Goal: Information Seeking & Learning: Compare options

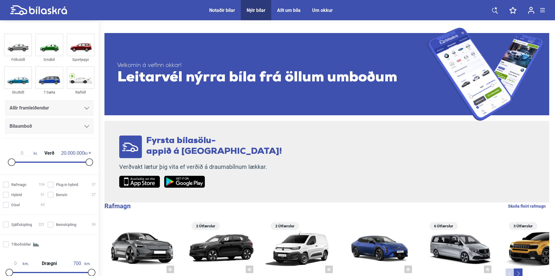
click at [62, 109] on div "Allir framleiðendur" at bounding box center [49, 108] width 79 height 8
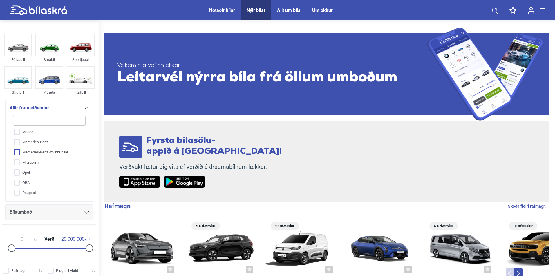
scroll to position [163, 0]
drag, startPoint x: 30, startPoint y: 187, endPoint x: 35, endPoint y: 186, distance: 5.3
click at [30, 187] on input "Porsche" at bounding box center [45, 184] width 73 height 10
checkbox input "true"
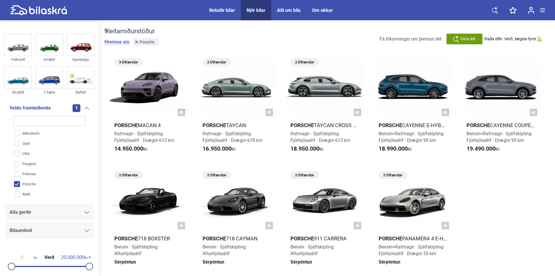
click at [38, 209] on div "Alla gerðir" at bounding box center [49, 212] width 79 height 8
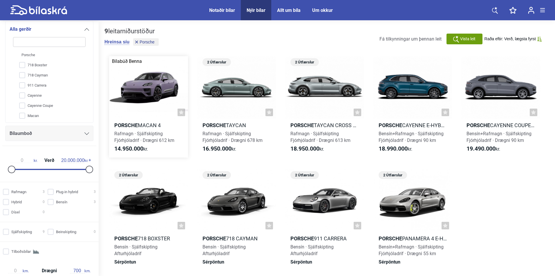
click at [153, 91] on div at bounding box center [148, 87] width 79 height 63
click at [244, 87] on div at bounding box center [236, 87] width 79 height 63
click at [328, 93] on div at bounding box center [324, 87] width 79 height 63
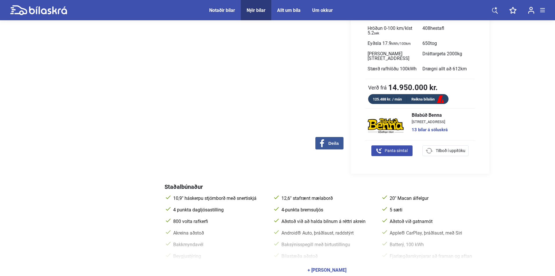
scroll to position [174, 0]
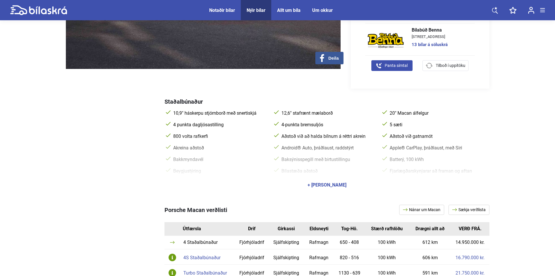
click at [482, 205] on link "Sækja verðlista" at bounding box center [468, 210] width 41 height 10
drag, startPoint x: 164, startPoint y: 206, endPoint x: 205, endPoint y: 207, distance: 41.2
click at [205, 207] on div "Porsche Macan verðlisti Nánar um Macan Sækja verðlista Útfærsla Drif Girkassi E…" at bounding box center [277, 252] width 423 height 119
copy span "Porsche Macan"
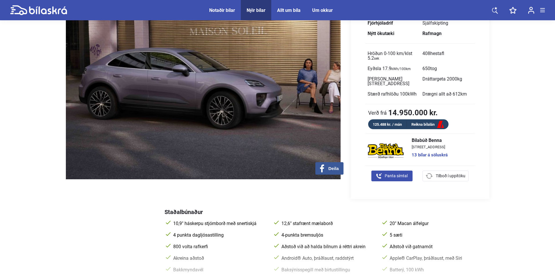
scroll to position [0, 0]
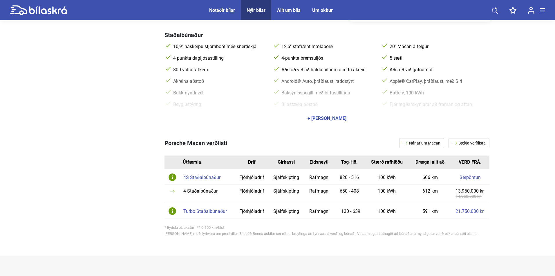
scroll to position [261, 0]
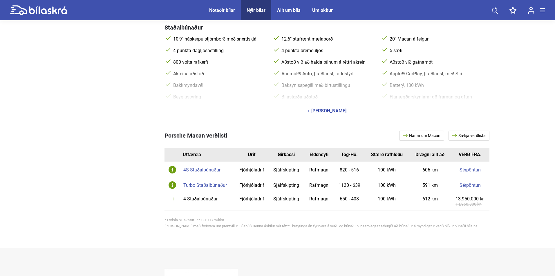
scroll to position [261, 0]
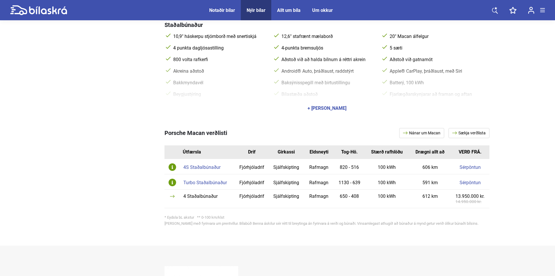
click at [201, 194] on div "4 Staðalbúnaður" at bounding box center [207, 196] width 49 height 5
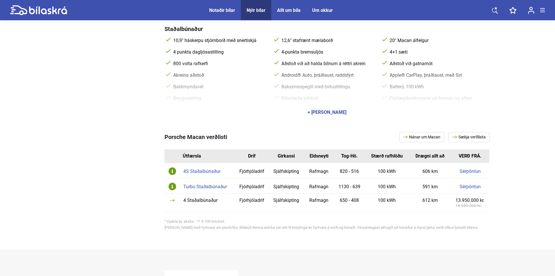
scroll to position [232, 0]
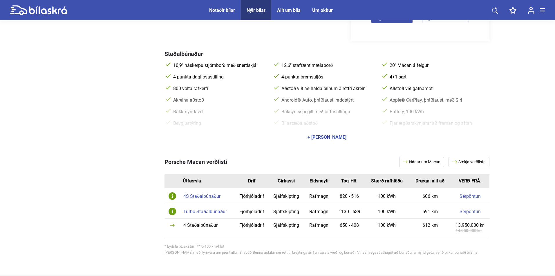
click at [332, 129] on div "+ [PERSON_NAME]" at bounding box center [326, 137] width 325 height 16
click at [332, 135] on div "+ [PERSON_NAME]" at bounding box center [326, 137] width 39 height 5
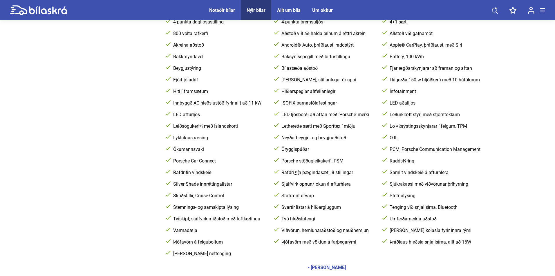
scroll to position [290, 0]
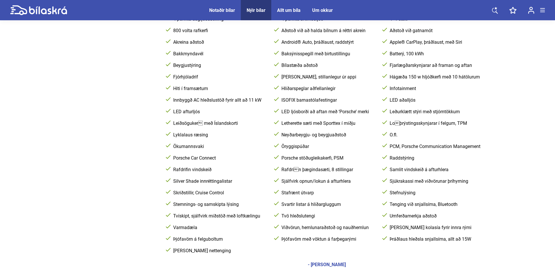
click at [288, 167] on span "Rafdrin þægindasæti, 8 stillingar" at bounding box center [327, 170] width 95 height 6
copy span "Rafdri"
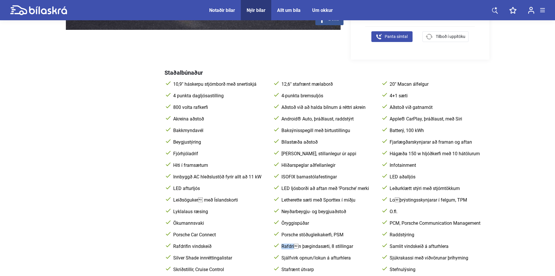
scroll to position [203, 0]
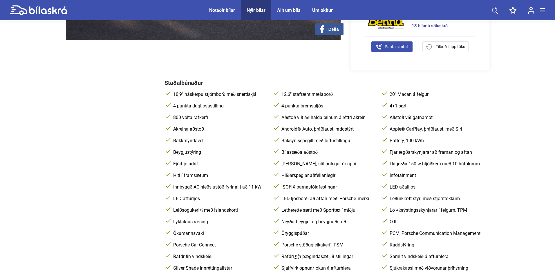
click at [189, 208] on span "Leiðsöguker með Íslandskorti" at bounding box center [219, 211] width 95 height 6
copy span "Leiðsöguker"
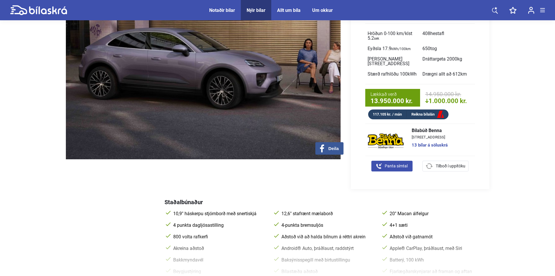
scroll to position [261, 0]
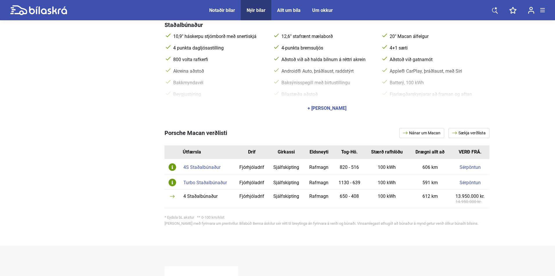
drag, startPoint x: 331, startPoint y: 97, endPoint x: 327, endPoint y: 101, distance: 5.5
click at [331, 100] on div "+ [PERSON_NAME]" at bounding box center [326, 108] width 325 height 16
click at [327, 106] on div "+ [PERSON_NAME]" at bounding box center [326, 108] width 39 height 5
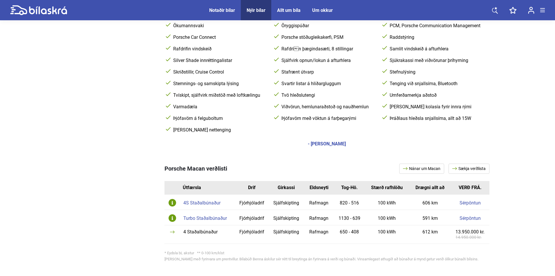
scroll to position [551, 0]
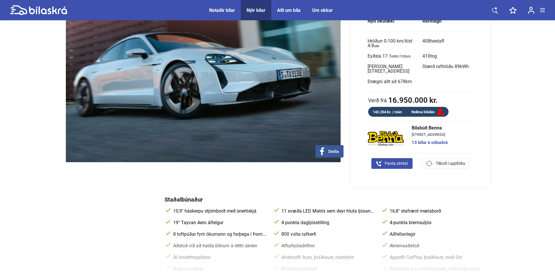
scroll to position [203, 0]
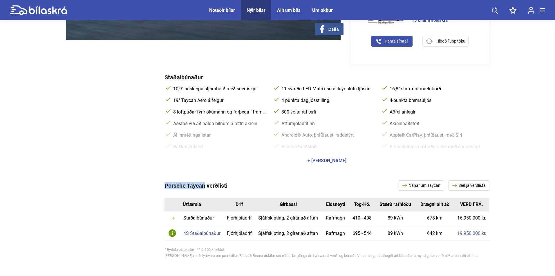
drag, startPoint x: 165, startPoint y: 183, endPoint x: 205, endPoint y: 179, distance: 40.4
click at [205, 182] on span "Porsche Taycan verðlisti" at bounding box center [195, 185] width 63 height 7
copy span "Porsche Taycan"
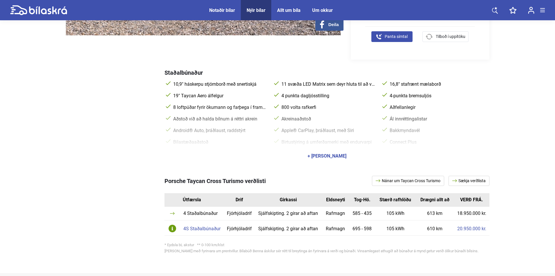
scroll to position [290, 0]
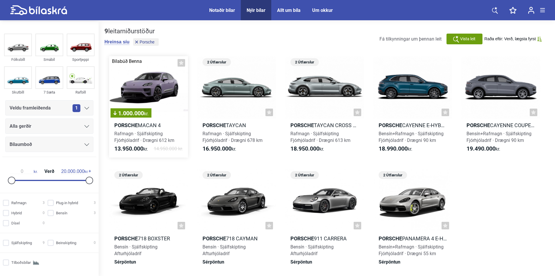
click at [149, 79] on div "1.000.000 kr." at bounding box center [148, 87] width 79 height 63
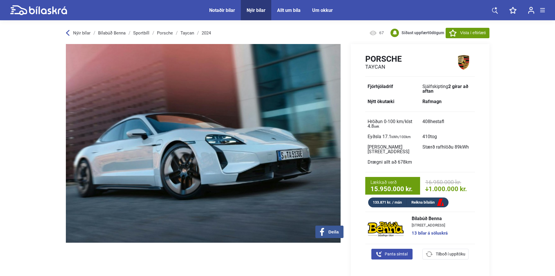
scroll to position [290, 0]
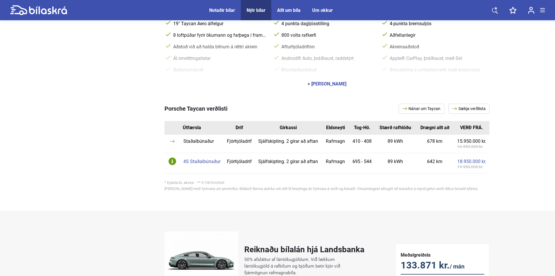
click at [188, 153] on td "4S Staðalbúnaður" at bounding box center [201, 163] width 43 height 20
click at [188, 159] on div "4S Staðalbúnaður" at bounding box center [202, 161] width 38 height 5
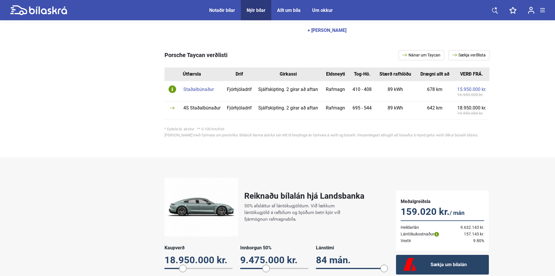
scroll to position [348, 0]
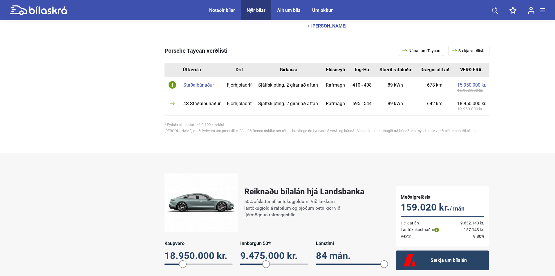
click at [198, 83] on div "Staðalbúnaður" at bounding box center [202, 85] width 38 height 5
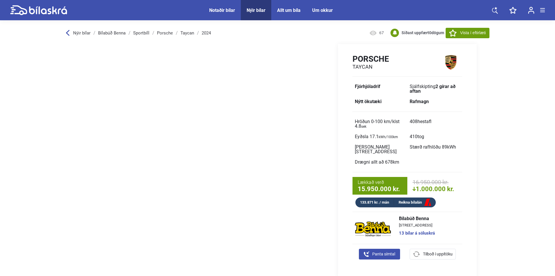
scroll to position [203, 0]
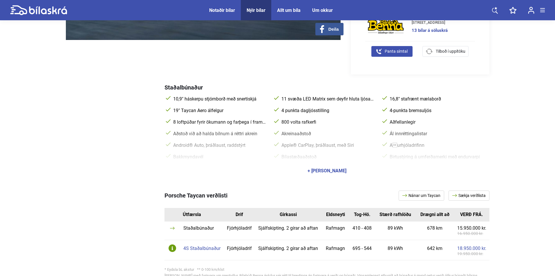
click at [324, 169] on div "+ [PERSON_NAME]" at bounding box center [326, 171] width 39 height 5
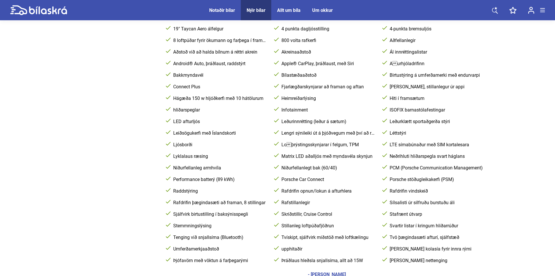
scroll to position [319, 0]
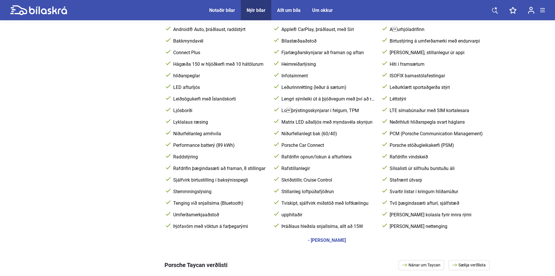
click at [290, 212] on span "upphitaðir" at bounding box center [327, 215] width 95 height 6
copy span "upphitaðir"
click at [391, 154] on span "Rafdrifin vindskeið" at bounding box center [435, 157] width 95 height 6
click at [301, 108] on span "Loþrýstingsskynjarar í felgum, TPM" at bounding box center [327, 111] width 95 height 6
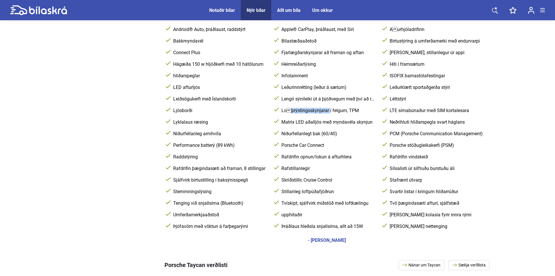
click at [301, 108] on span "Loþrýstingsskynjarar í felgum, TPM" at bounding box center [327, 111] width 95 height 6
copy span "þrýstingsskynjarar"
drag, startPoint x: 279, startPoint y: 104, endPoint x: 326, endPoint y: 105, distance: 47.3
click at [326, 108] on div "Loþrýstingsskynjarar í felgum, TPM" at bounding box center [327, 111] width 108 height 6
copy span "Loþrýstingsskynjarar"
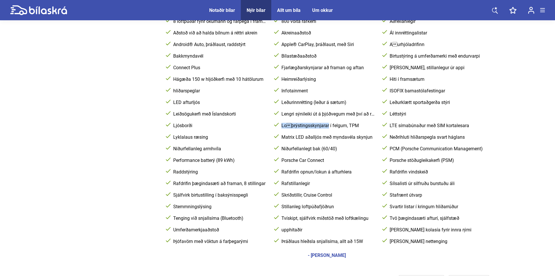
scroll to position [232, 0]
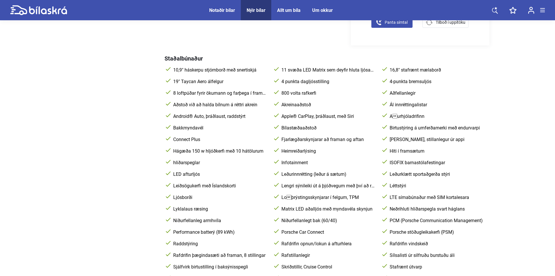
click at [398, 114] on span "Aurhjóladrifinn" at bounding box center [435, 117] width 95 height 6
copy span "urhjóladrifinn"
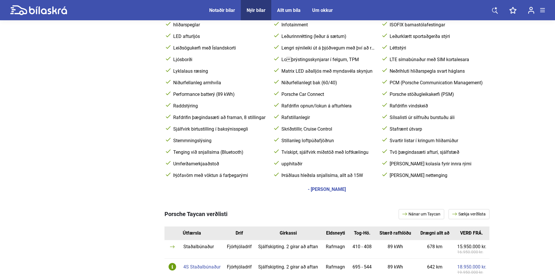
scroll to position [464, 0]
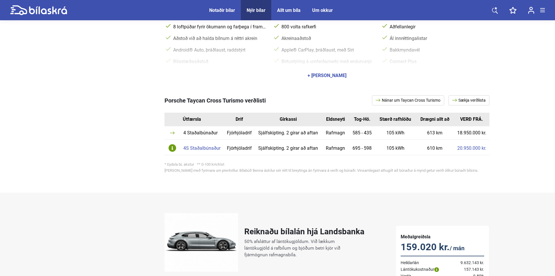
scroll to position [290, 0]
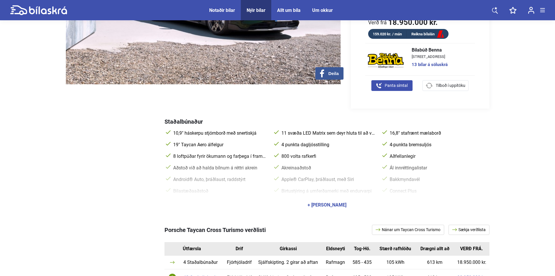
scroll to position [232, 0]
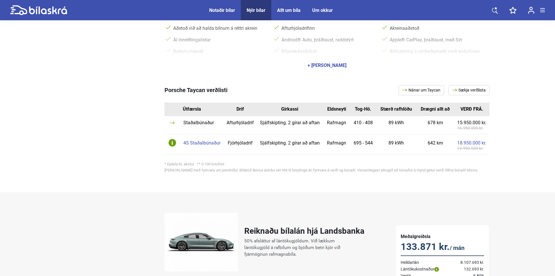
scroll to position [348, 0]
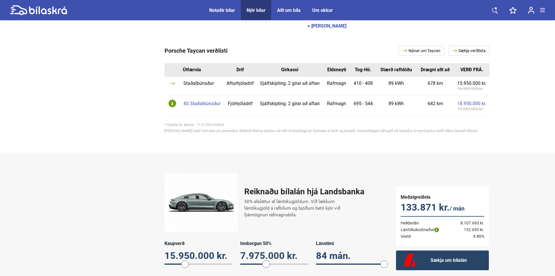
click at [206, 95] on td "4S Staðalbúnaður" at bounding box center [201, 105] width 43 height 20
click at [207, 101] on div "4S Staðalbúnaður" at bounding box center [201, 103] width 37 height 5
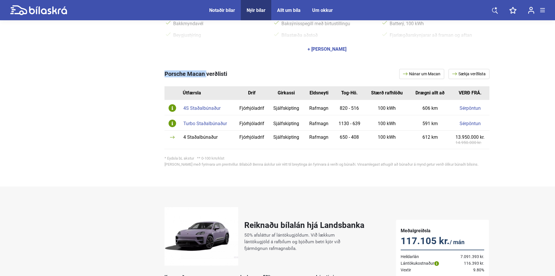
drag, startPoint x: 166, startPoint y: 70, endPoint x: 206, endPoint y: 68, distance: 40.3
click at [206, 70] on span "Porsche Macan verðlisti" at bounding box center [195, 73] width 63 height 7
copy span "Porsche Macan"
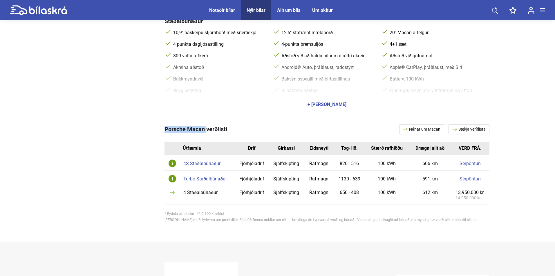
scroll to position [262, 0]
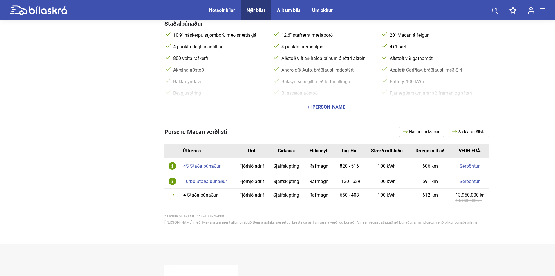
click at [322, 105] on div "+ [PERSON_NAME]" at bounding box center [326, 107] width 39 height 5
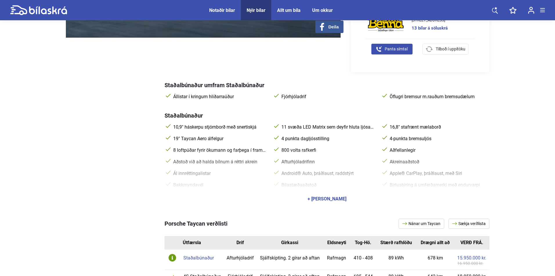
scroll to position [203, 0]
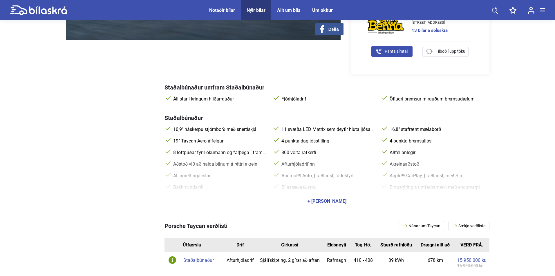
click at [324, 199] on div "+ [PERSON_NAME]" at bounding box center [326, 201] width 39 height 5
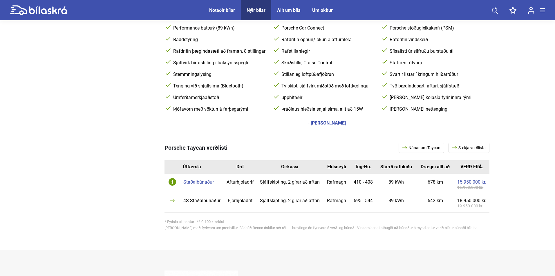
scroll to position [551, 0]
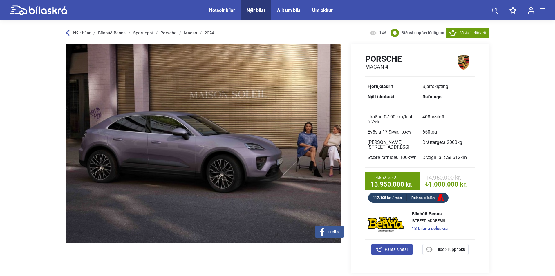
scroll to position [261, 0]
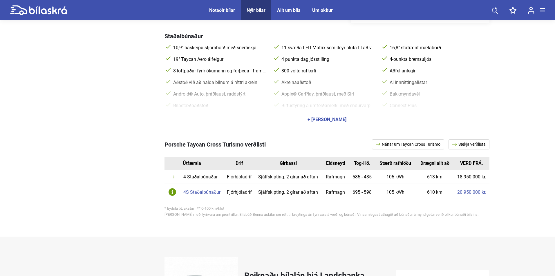
scroll to position [261, 0]
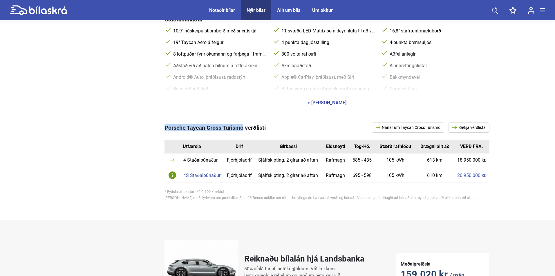
drag, startPoint x: 164, startPoint y: 123, endPoint x: 243, endPoint y: 122, distance: 79.2
click at [243, 124] on span "Porsche Taycan Cross Turismo verðlisti" at bounding box center [214, 127] width 101 height 7
copy span "Porsche Taycan Cross Turismo"
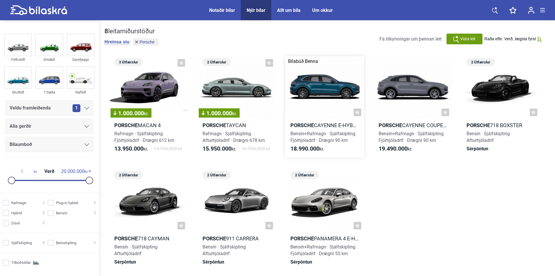
click at [346, 85] on div at bounding box center [324, 87] width 79 height 63
click at [425, 91] on div at bounding box center [412, 87] width 79 height 63
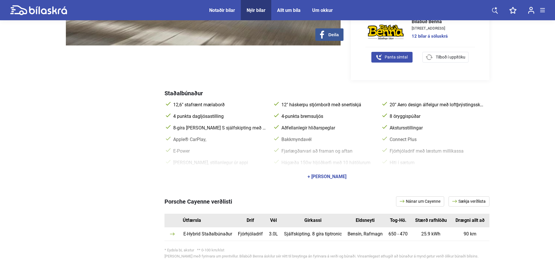
scroll to position [290, 0]
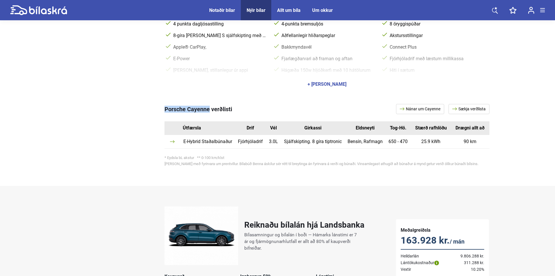
drag, startPoint x: 161, startPoint y: 110, endPoint x: 209, endPoint y: 110, distance: 47.3
click at [209, 110] on div "Porsche Cayenne verðlisti Nánar um Cayenne Sækja verðlista Útfærsla Drif Vél Gi…" at bounding box center [277, 136] width 423 height 88
copy span "Porsche Cayenne"
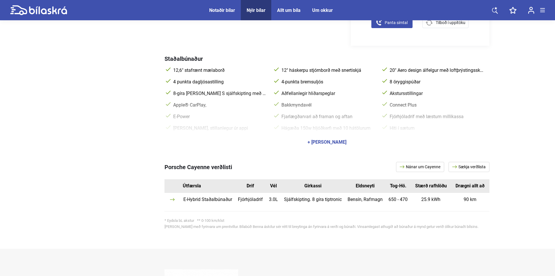
scroll to position [0, 34]
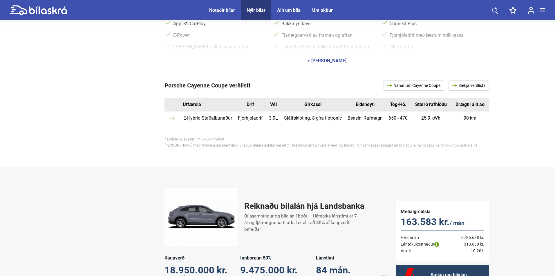
scroll to position [0, 34]
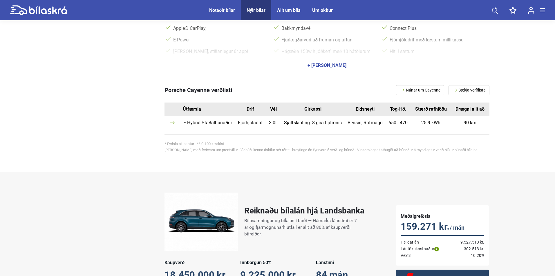
scroll to position [0, 34]
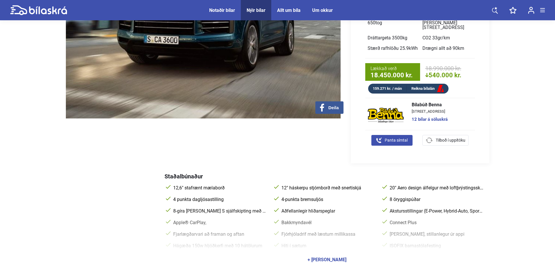
scroll to position [203, 0]
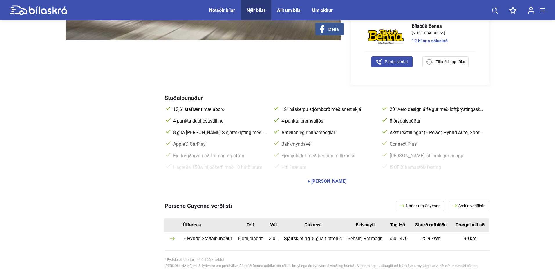
click at [338, 180] on div "+ [PERSON_NAME]" at bounding box center [326, 181] width 39 height 5
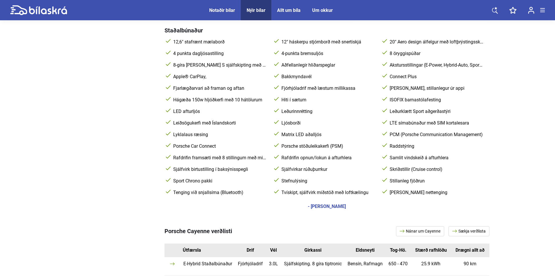
scroll to position [261, 0]
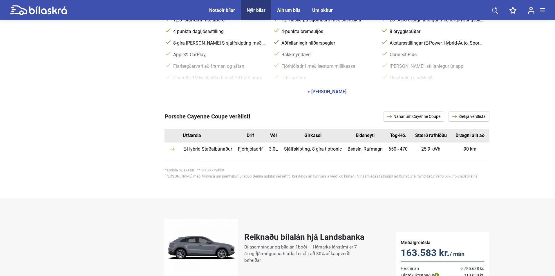
scroll to position [290, 0]
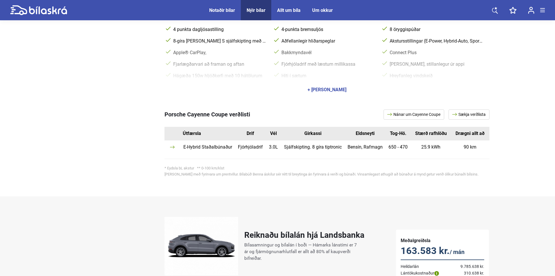
click at [334, 104] on div "Porsche Cayenne Coupe verðlisti Nánar um Cayenne Coupe Sækja verðlista Útfærsla…" at bounding box center [326, 144] width 325 height 93
click at [338, 97] on div "+ [PERSON_NAME]" at bounding box center [326, 90] width 325 height 16
click at [341, 98] on div "+ [PERSON_NAME]" at bounding box center [326, 90] width 325 height 16
click at [343, 92] on div "+ [PERSON_NAME]" at bounding box center [326, 90] width 39 height 5
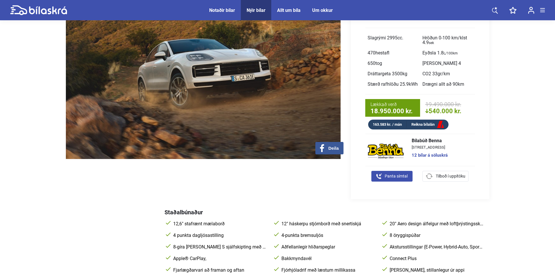
scroll to position [0, 0]
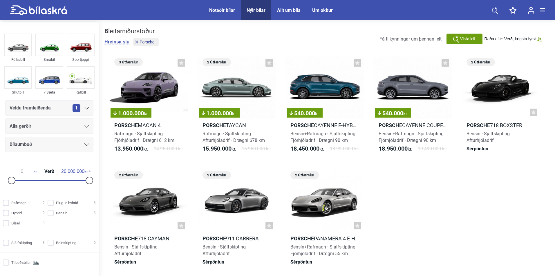
click at [40, 104] on div "Veldu framleiðenda 1" at bounding box center [49, 107] width 88 height 15
click at [40, 108] on span "Veldu framleiðenda" at bounding box center [30, 108] width 41 height 8
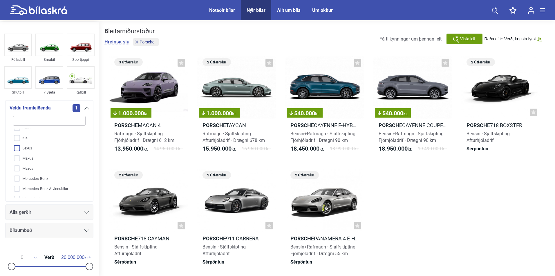
scroll to position [87, 0]
click at [31, 139] on input "KGM" at bounding box center [45, 138] width 73 height 10
checkbox input "true"
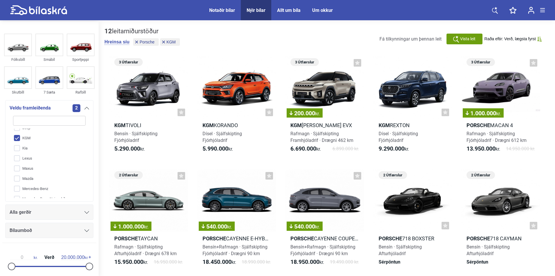
click at [49, 210] on div "Alla gerðir" at bounding box center [49, 212] width 79 height 8
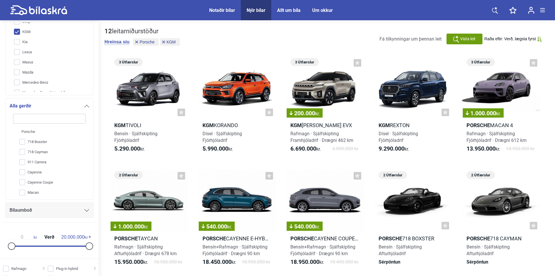
scroll to position [96, 0]
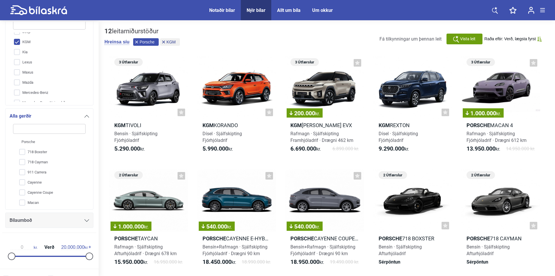
click at [145, 44] on span "Porsche" at bounding box center [146, 42] width 15 height 4
checkbox input "false"
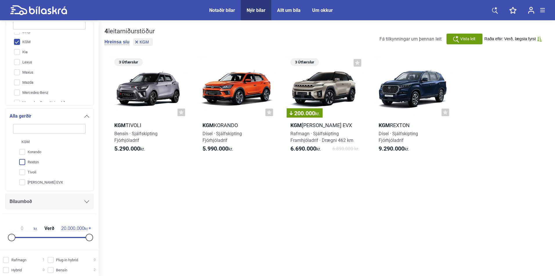
click at [39, 165] on input "Rexton" at bounding box center [45, 162] width 73 height 10
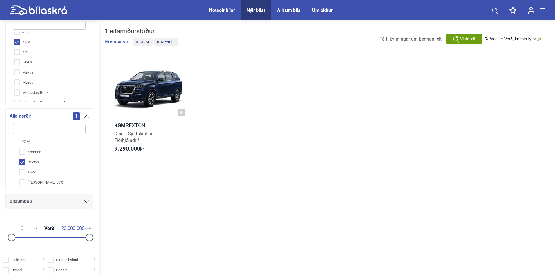
click at [34, 162] on input "Rexton" at bounding box center [45, 162] width 73 height 10
checkbox input "false"
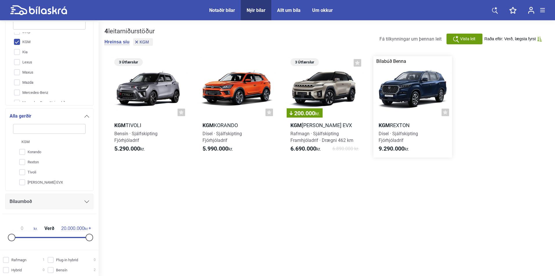
click at [410, 84] on div at bounding box center [412, 87] width 79 height 63
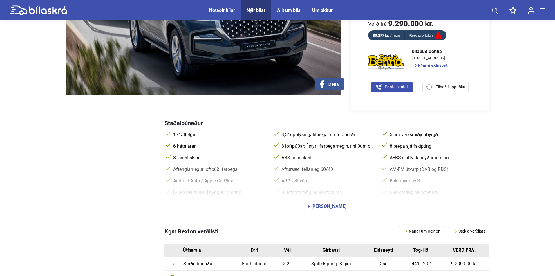
scroll to position [232, 0]
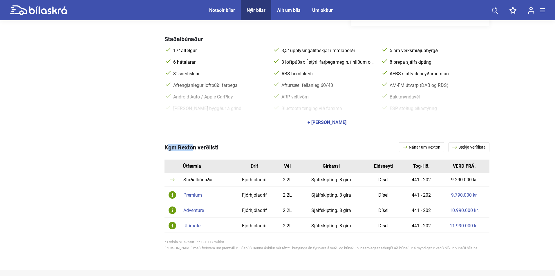
drag, startPoint x: 166, startPoint y: 145, endPoint x: 192, endPoint y: 144, distance: 25.6
click at [192, 144] on span "Kgm Rexton verðlisti" at bounding box center [191, 147] width 54 height 7
copy span "Kgm Rexton"
drag, startPoint x: 195, startPoint y: 144, endPoint x: 161, endPoint y: 142, distance: 34.0
click at [161, 142] on div "Kgm Rexton verðlisti Nánar um Rexton Sækja verðlista Útfærsla Drif Vél Girkassi…" at bounding box center [277, 198] width 423 height 134
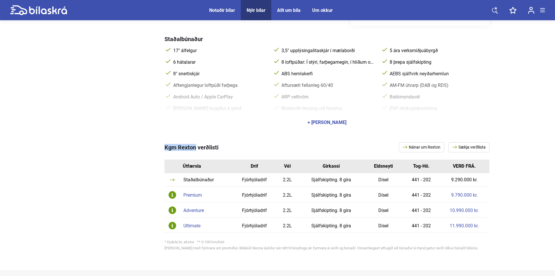
click at [478, 143] on link "Sækja verðlista" at bounding box center [468, 147] width 41 height 10
click at [418, 142] on link "Nánar um Rexton" at bounding box center [421, 147] width 45 height 10
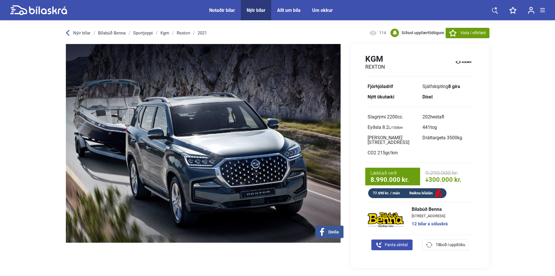
click at [186, 33] on link "Rexton" at bounding box center [183, 33] width 13 height 5
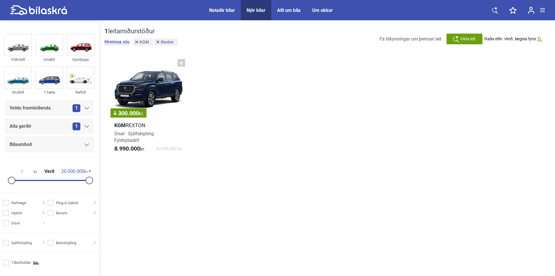
click at [169, 42] on span "Rexton" at bounding box center [167, 42] width 13 height 4
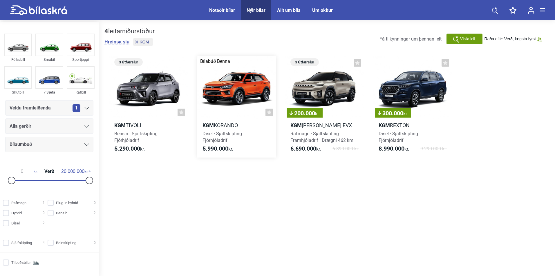
click at [238, 92] on div at bounding box center [236, 87] width 79 height 63
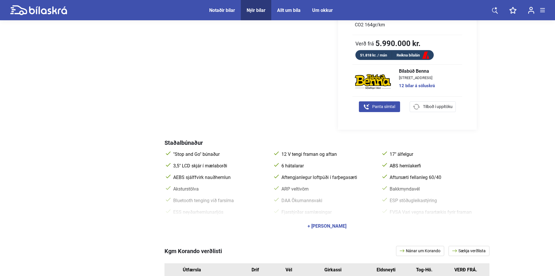
scroll to position [261, 0]
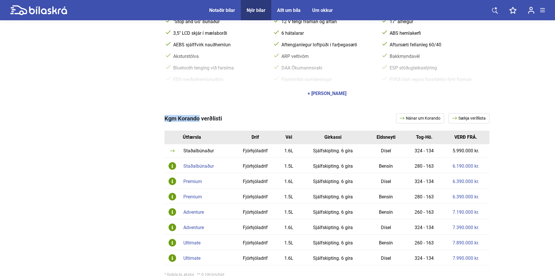
copy span "Kgm Korando"
drag, startPoint x: 165, startPoint y: 111, endPoint x: 199, endPoint y: 113, distance: 34.3
click at [199, 113] on div "Kgm Korando verðlisti Nánar um Korando Sækja verðlista" at bounding box center [326, 118] width 325 height 10
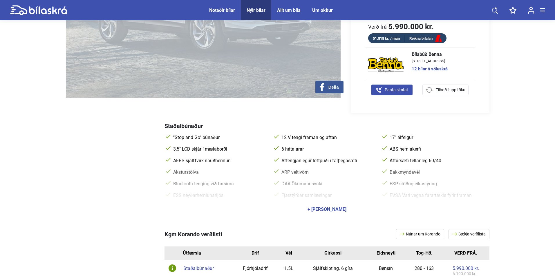
scroll to position [232, 0]
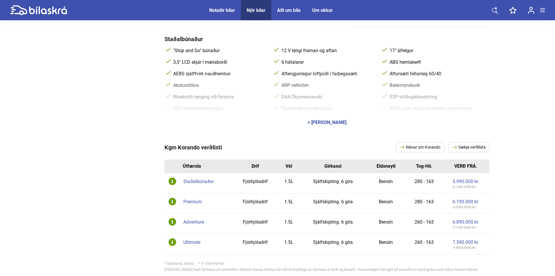
click at [193, 179] on div "Staðalbúnaður" at bounding box center [206, 181] width 47 height 5
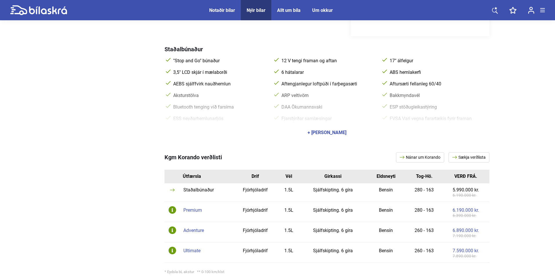
click at [323, 130] on div "+ [PERSON_NAME]" at bounding box center [326, 132] width 39 height 5
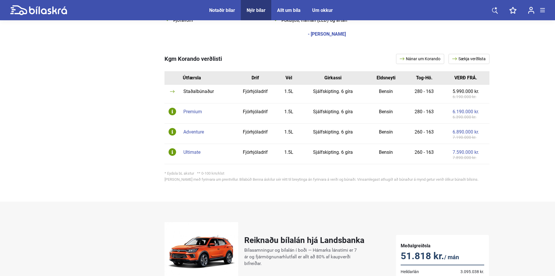
click at [194, 150] on div "Ultimate" at bounding box center [206, 152] width 47 height 5
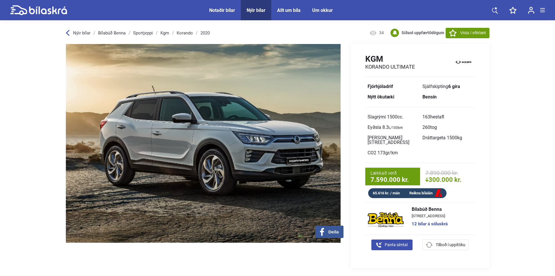
click at [167, 32] on link "Kgm" at bounding box center [164, 33] width 9 height 5
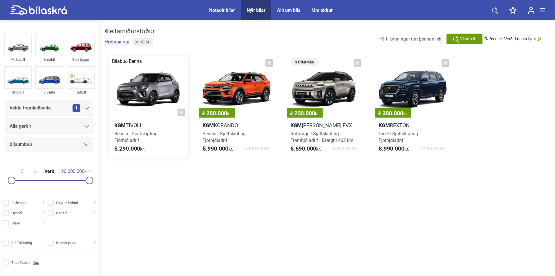
click at [128, 88] on div at bounding box center [148, 87] width 79 height 63
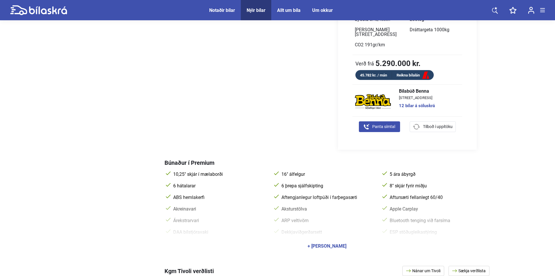
scroll to position [203, 0]
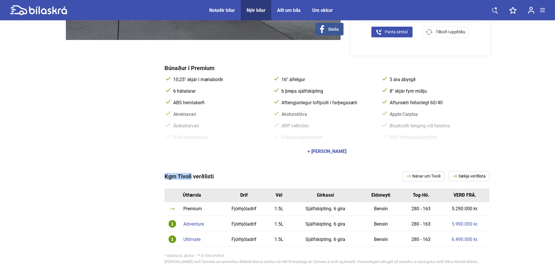
drag, startPoint x: 166, startPoint y: 170, endPoint x: 192, endPoint y: 172, distance: 26.4
click at [192, 173] on span "Kgm Tivoli verðlisti" at bounding box center [188, 176] width 49 height 7
copy span "Kgm Tivoli"
